Goal: Task Accomplishment & Management: Manage account settings

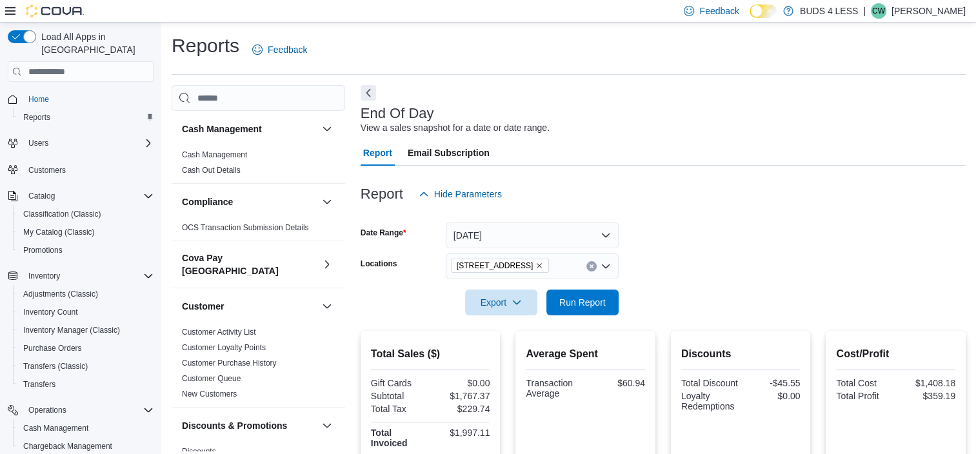
scroll to position [65, 0]
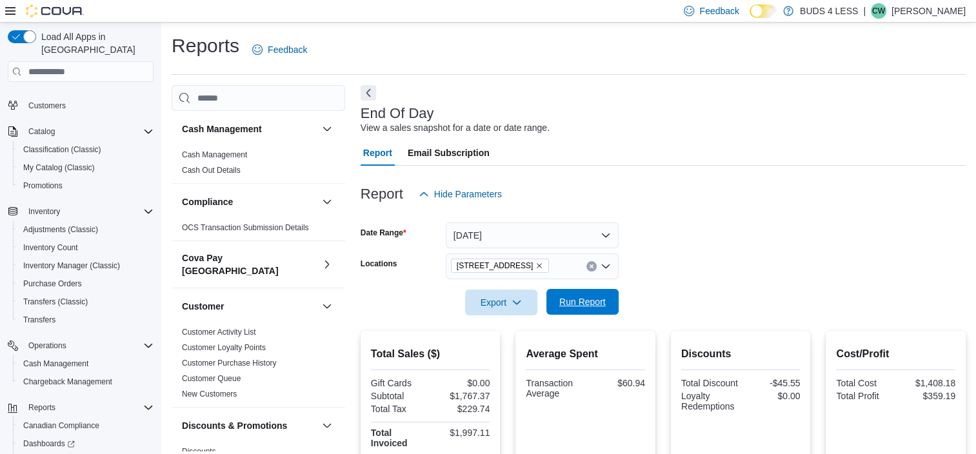
click at [586, 301] on span "Run Report" at bounding box center [582, 302] width 46 height 13
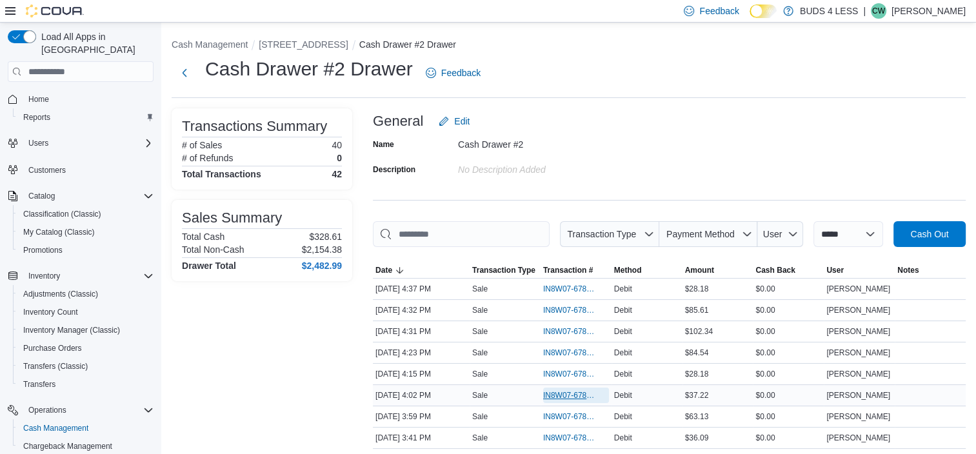
click at [576, 390] on span "IN8W07-678759" at bounding box center [569, 395] width 53 height 10
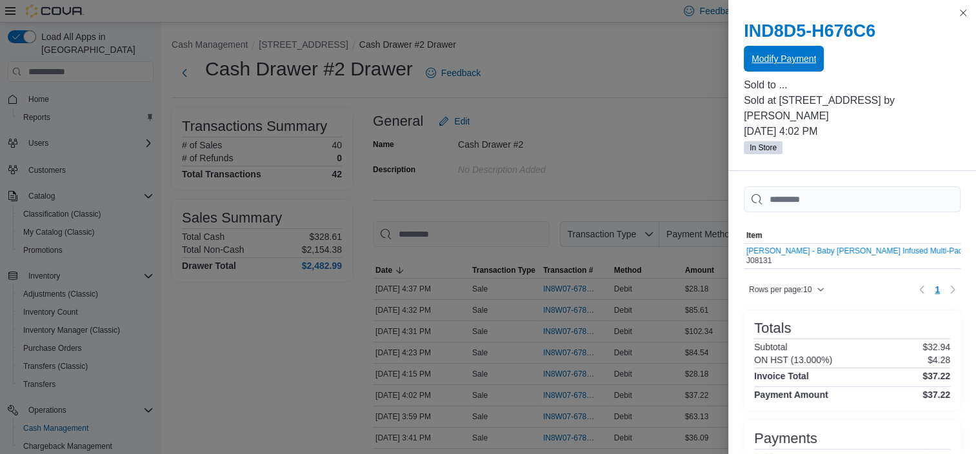
click at [790, 60] on span "Modify Payment" at bounding box center [784, 58] width 65 height 13
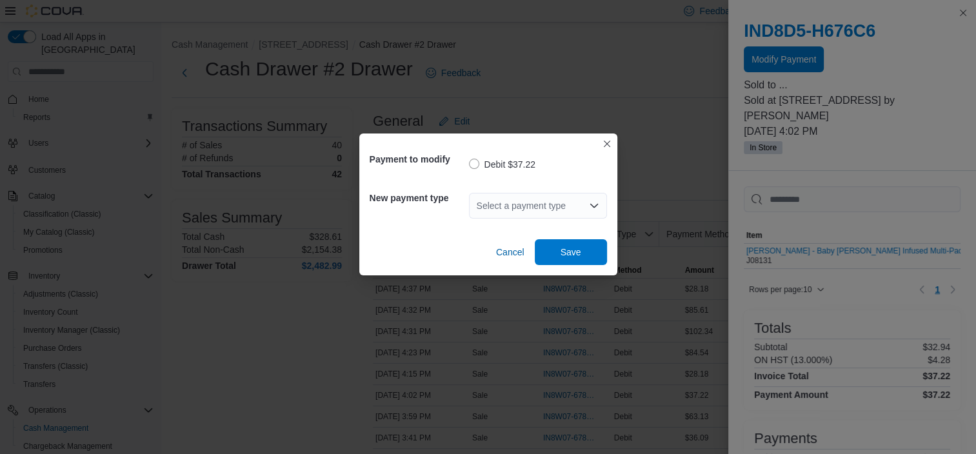
click at [552, 203] on div "Select a payment type" at bounding box center [538, 206] width 138 height 26
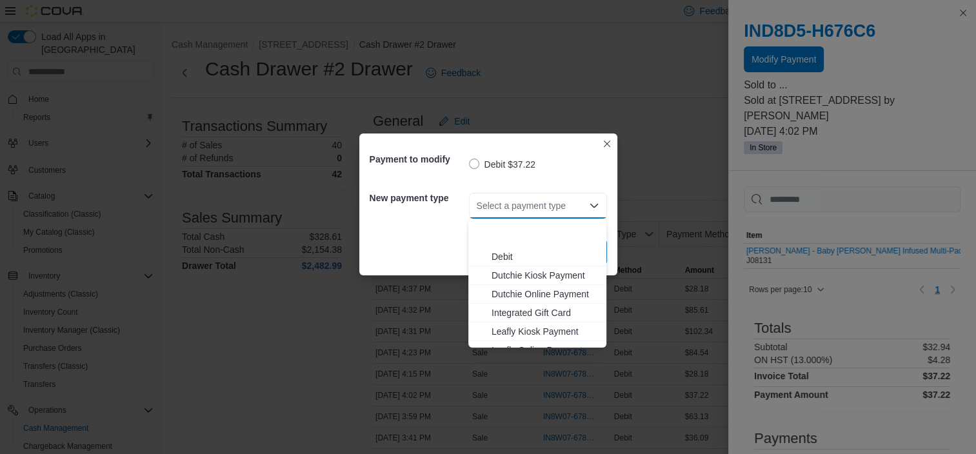
scroll to position [170, 0]
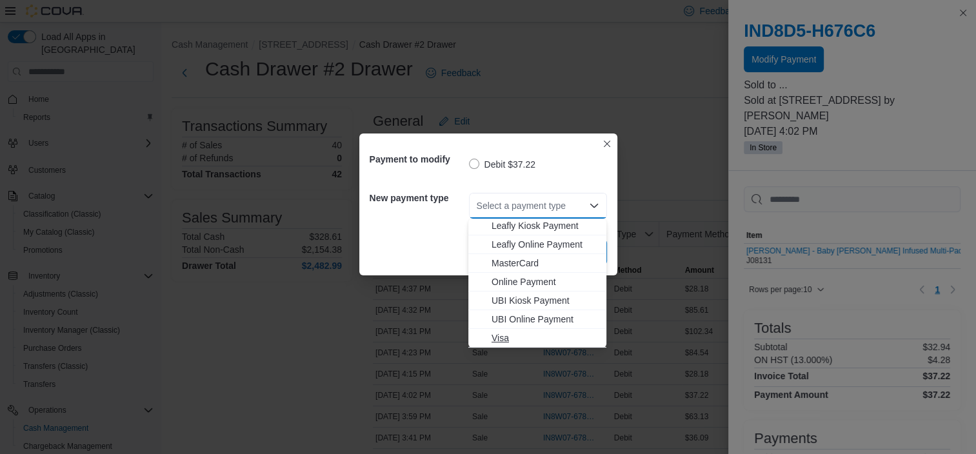
click at [493, 336] on span "Visa" at bounding box center [545, 338] width 107 height 13
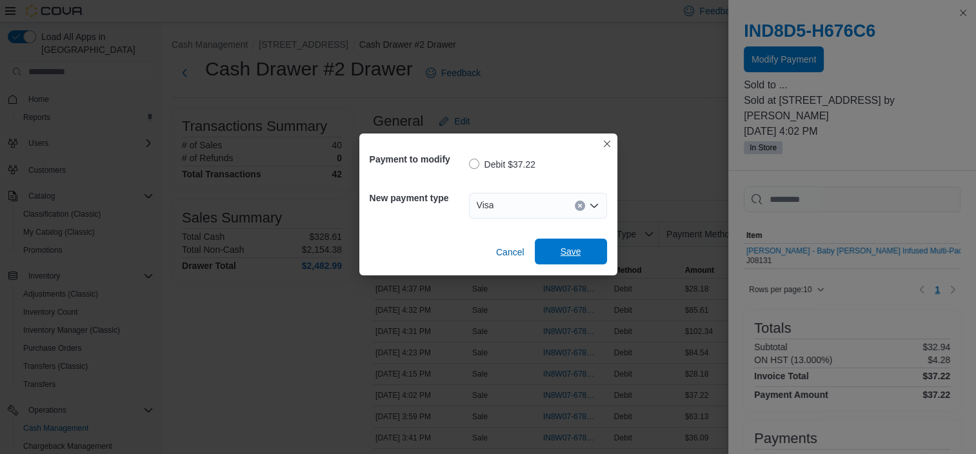
click at [569, 248] on span "Save" at bounding box center [571, 251] width 21 height 13
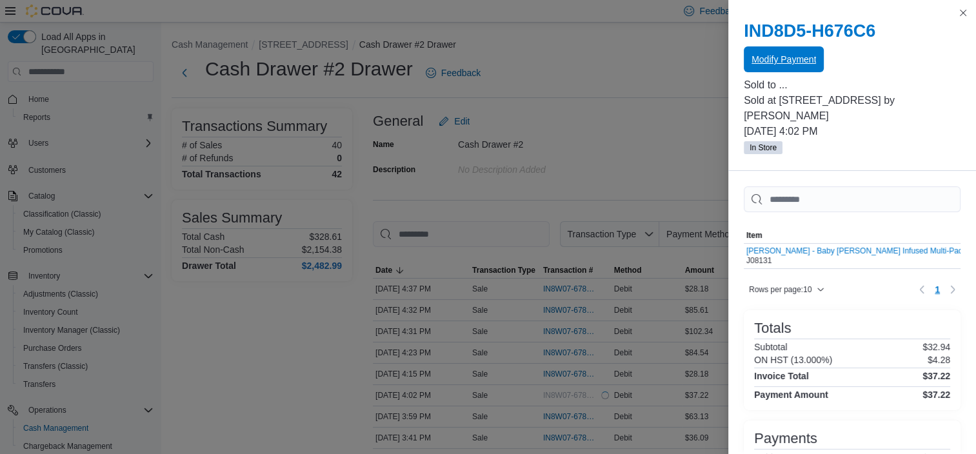
scroll to position [0, 0]
click at [965, 14] on button "Close this dialog" at bounding box center [963, 12] width 15 height 15
